Goal: Task Accomplishment & Management: Manage account settings

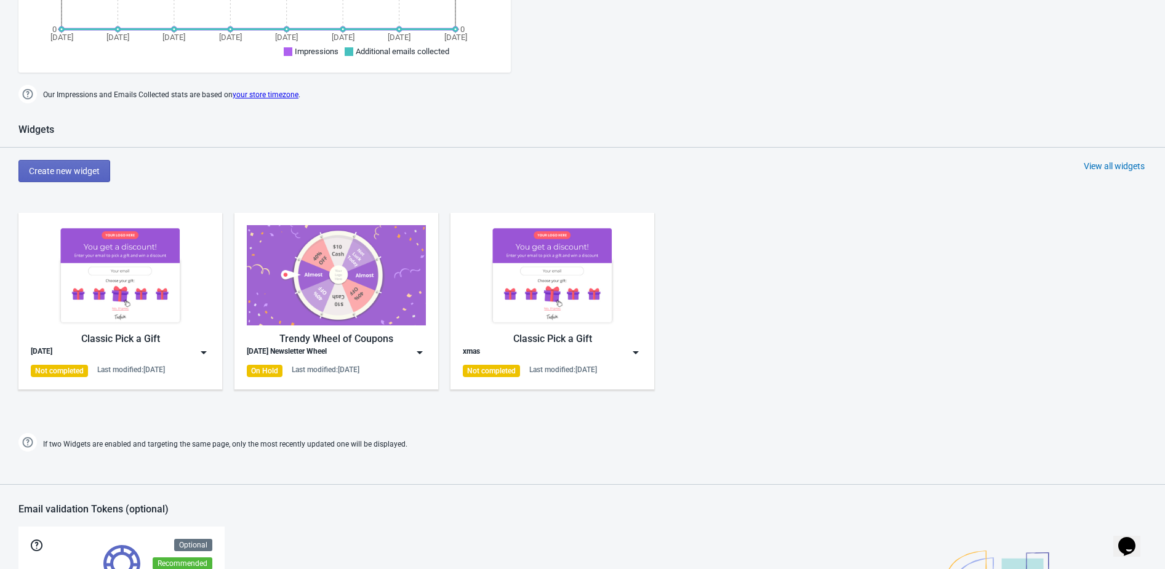
scroll to position [601, 0]
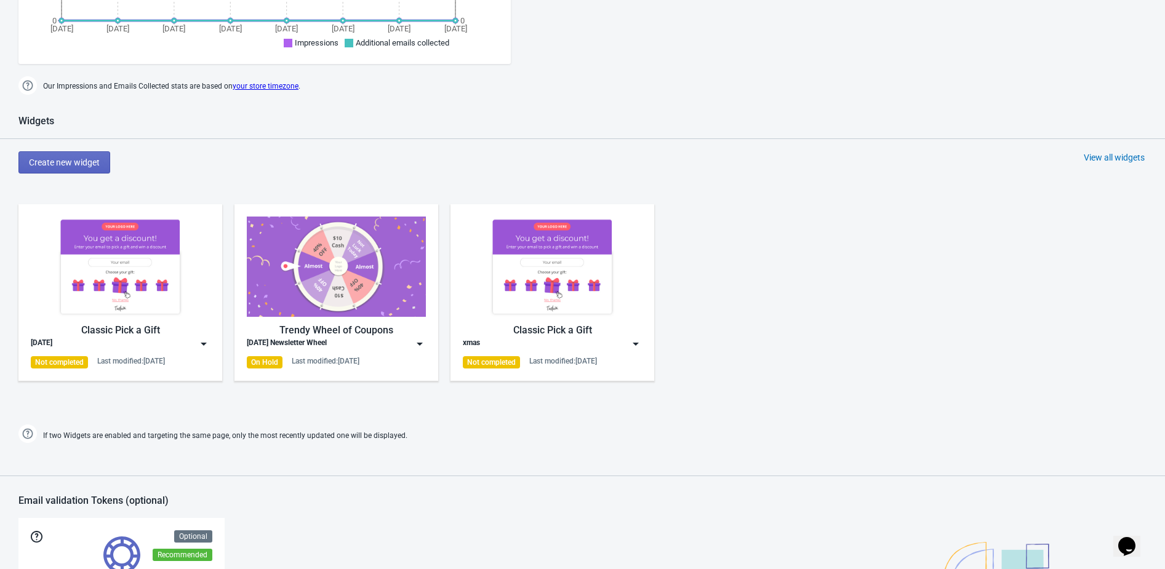
click at [206, 345] on img at bounding box center [204, 344] width 12 height 12
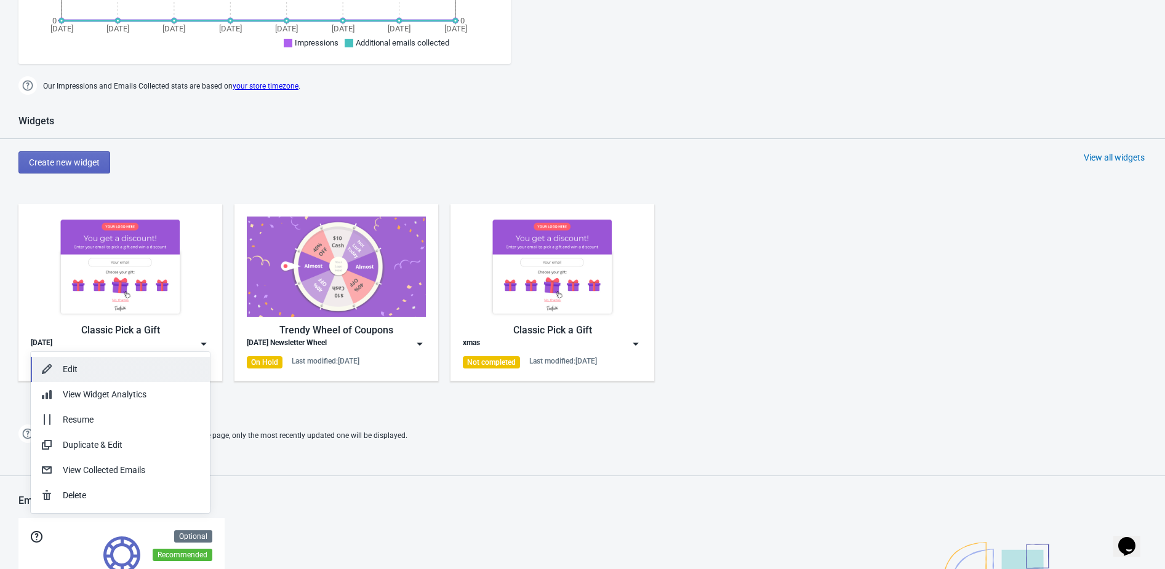
click at [172, 364] on div "Edit" at bounding box center [131, 369] width 137 height 13
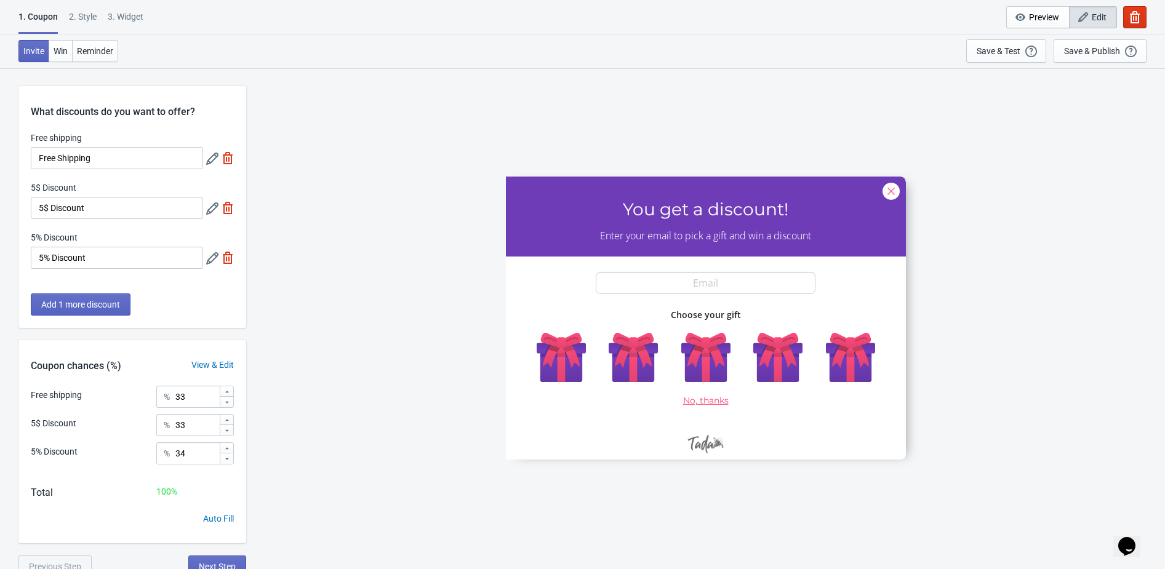
click at [119, 18] on div "3. Widget" at bounding box center [126, 21] width 36 height 22
select select "once"
select select "1"
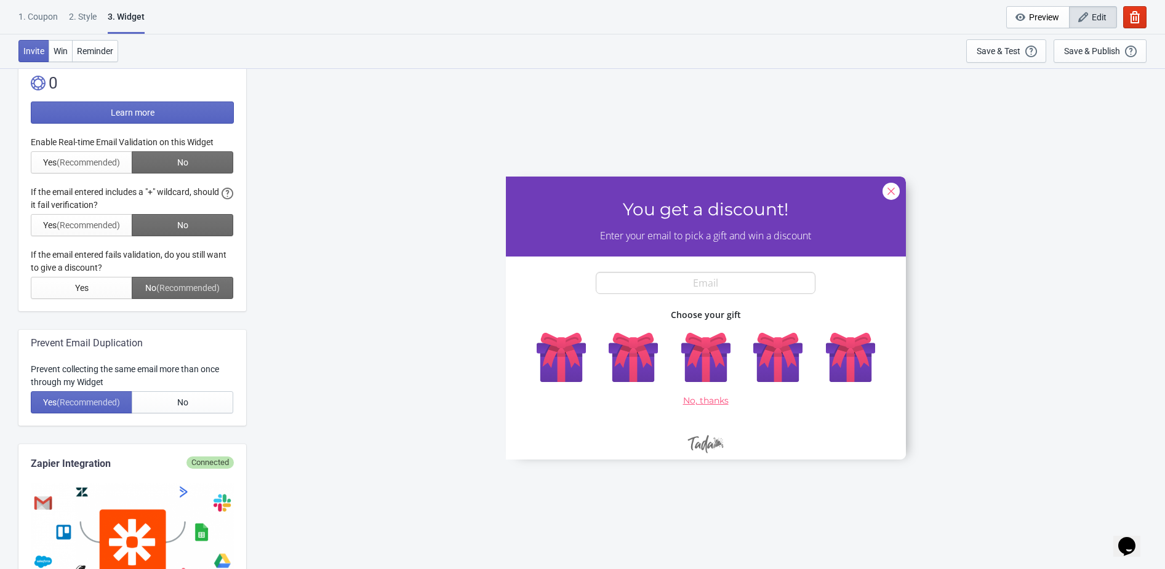
scroll to position [304, 0]
